Goal: Information Seeking & Learning: Learn about a topic

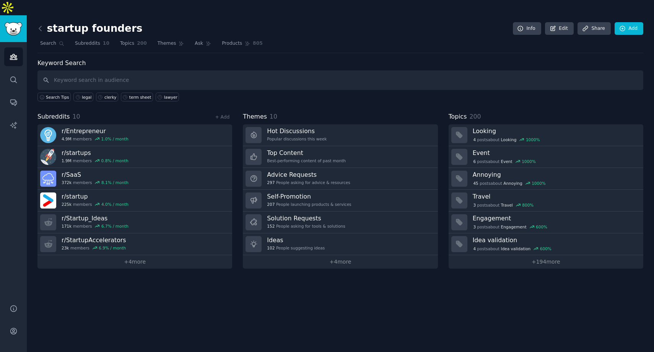
scroll to position [24, 0]
click at [148, 70] on input "text" at bounding box center [340, 80] width 606 height 20
type input "term sheet"
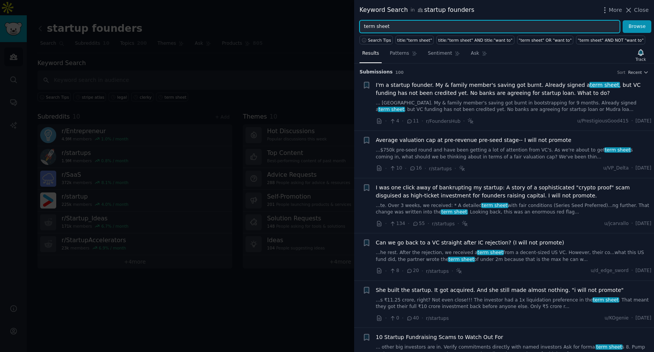
drag, startPoint x: 413, startPoint y: 29, endPoint x: 345, endPoint y: 29, distance: 67.7
click at [345, 29] on div "Keyword Search in startup founders More Close term sheet Browse Search Tips tit…" at bounding box center [327, 176] width 654 height 352
click at [623, 20] on button "Browse" at bounding box center [637, 26] width 29 height 13
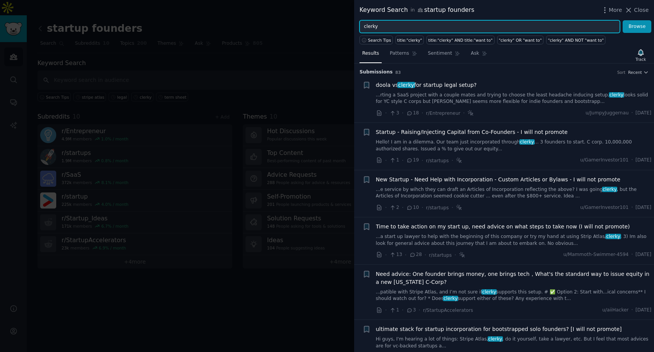
drag, startPoint x: 456, startPoint y: 30, endPoint x: 353, endPoint y: 28, distance: 103.7
click at [353, 28] on div "Keyword Search in startup founders More Close clerky Browse Search Tips title:"…" at bounding box center [327, 176] width 654 height 352
type input "stripe"
click at [623, 20] on button "Browse" at bounding box center [637, 26] width 29 height 13
